Goal: Transaction & Acquisition: Purchase product/service

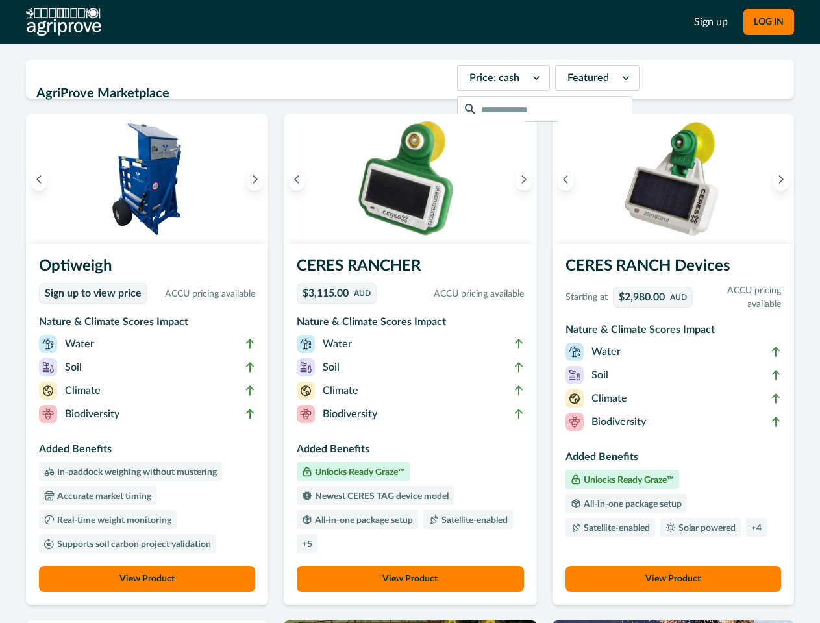
click at [768, 22] on button "LOG IN" at bounding box center [768, 22] width 51 height 26
click at [39, 179] on icon "Previous image" at bounding box center [38, 179] width 9 height 9
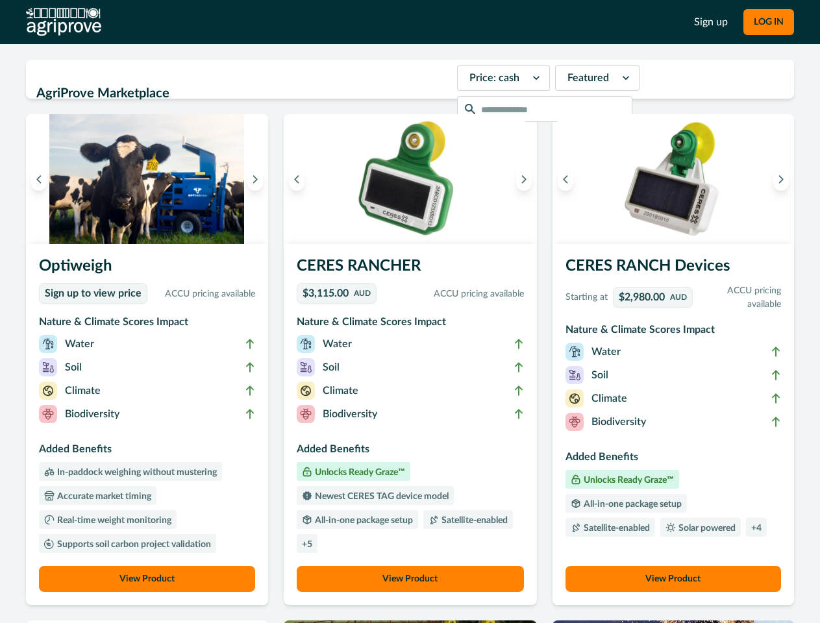
click at [258, 179] on icon "Next image" at bounding box center [254, 179] width 9 height 9
click at [149, 424] on li "Biodiversity" at bounding box center [147, 416] width 216 height 23
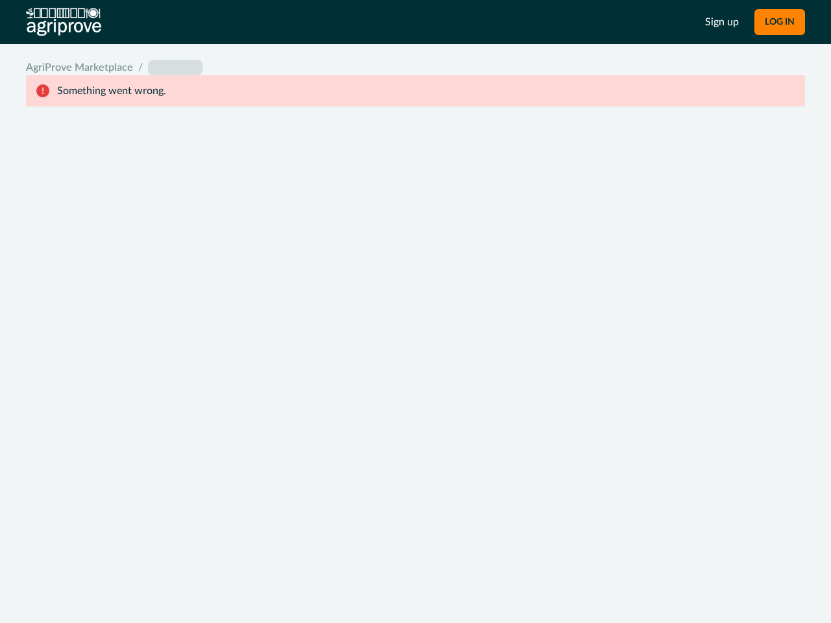
click at [520, 179] on div "System Error Something went wrong An unexpected error occurred. If this continu…" at bounding box center [415, 311] width 831 height 623
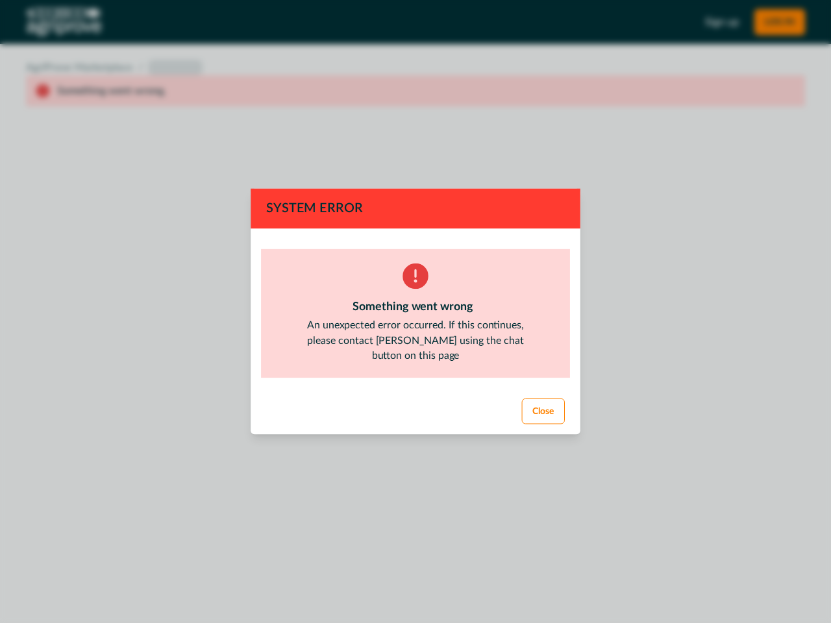
click at [409, 424] on footer "Close" at bounding box center [415, 411] width 330 height 46
click at [409, 579] on div "System Error Something went wrong An unexpected error occurred. If this continu…" at bounding box center [415, 311] width 831 height 623
click at [561, 179] on div "System Error Something went wrong An unexpected error occurred. If this continu…" at bounding box center [415, 311] width 831 height 623
